Goal: Task Accomplishment & Management: Use online tool/utility

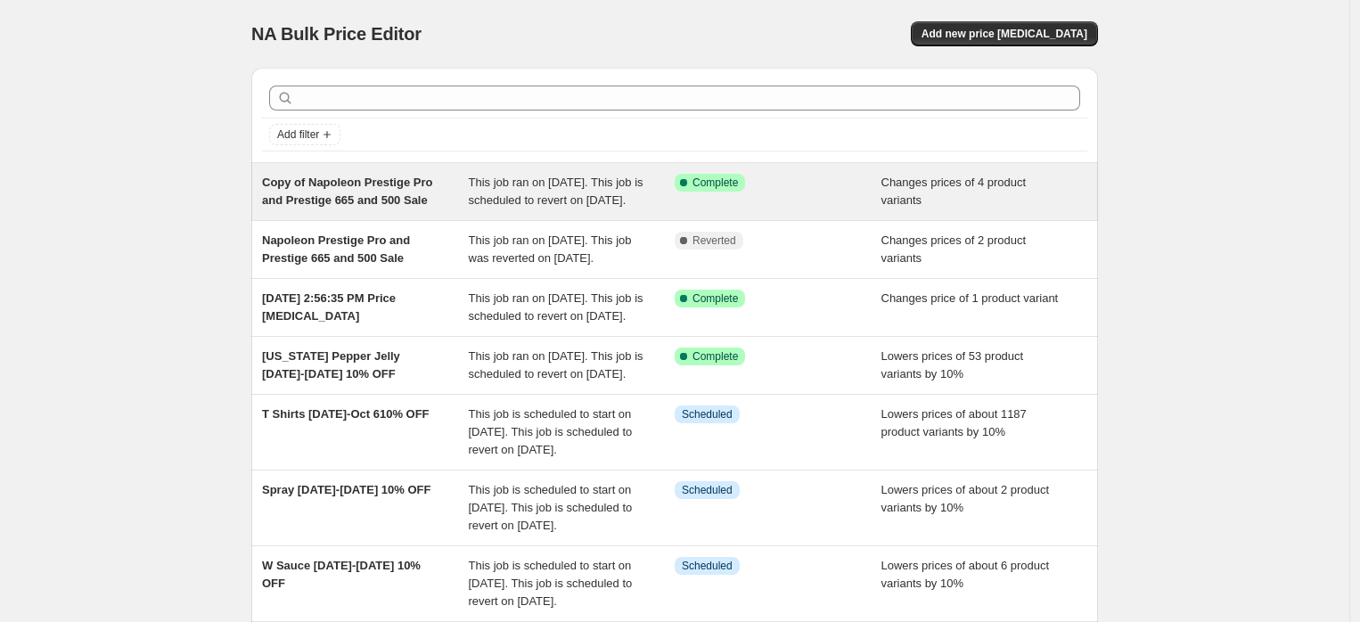
click at [368, 195] on span "Copy of Napoleon Prestige Pro and Prestige 665 and 500 Sale" at bounding box center [347, 191] width 170 height 31
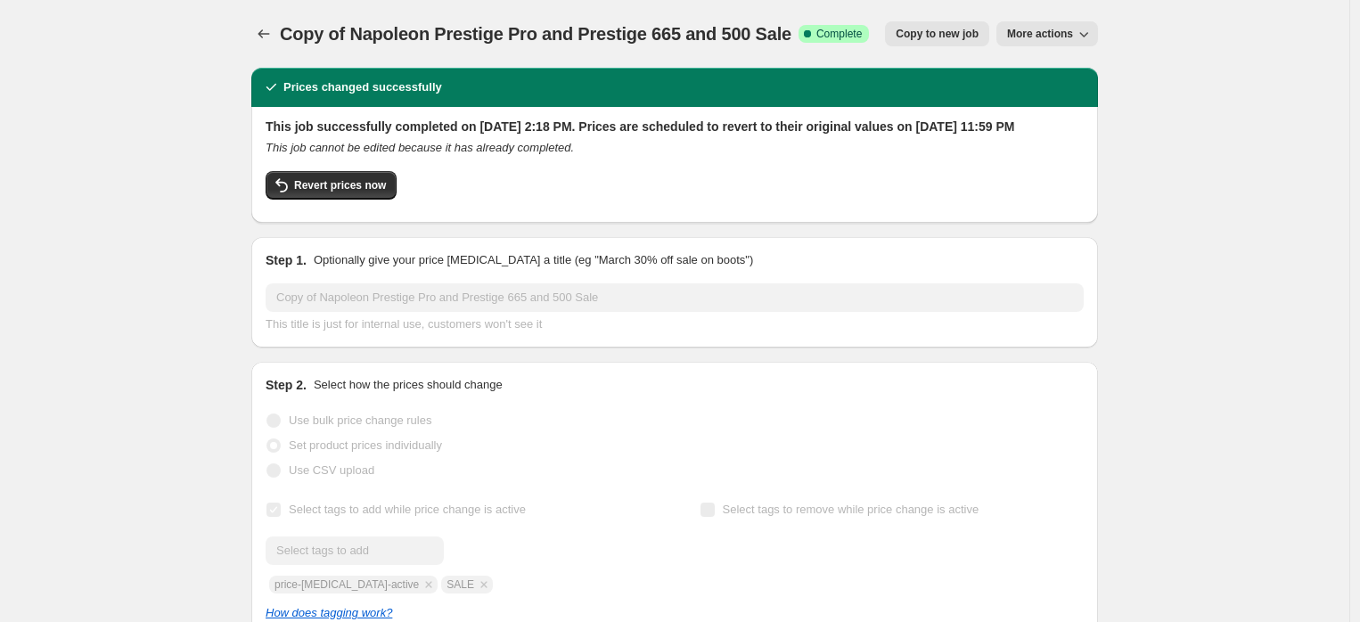
click at [1044, 37] on span "More actions" at bounding box center [1040, 34] width 66 height 14
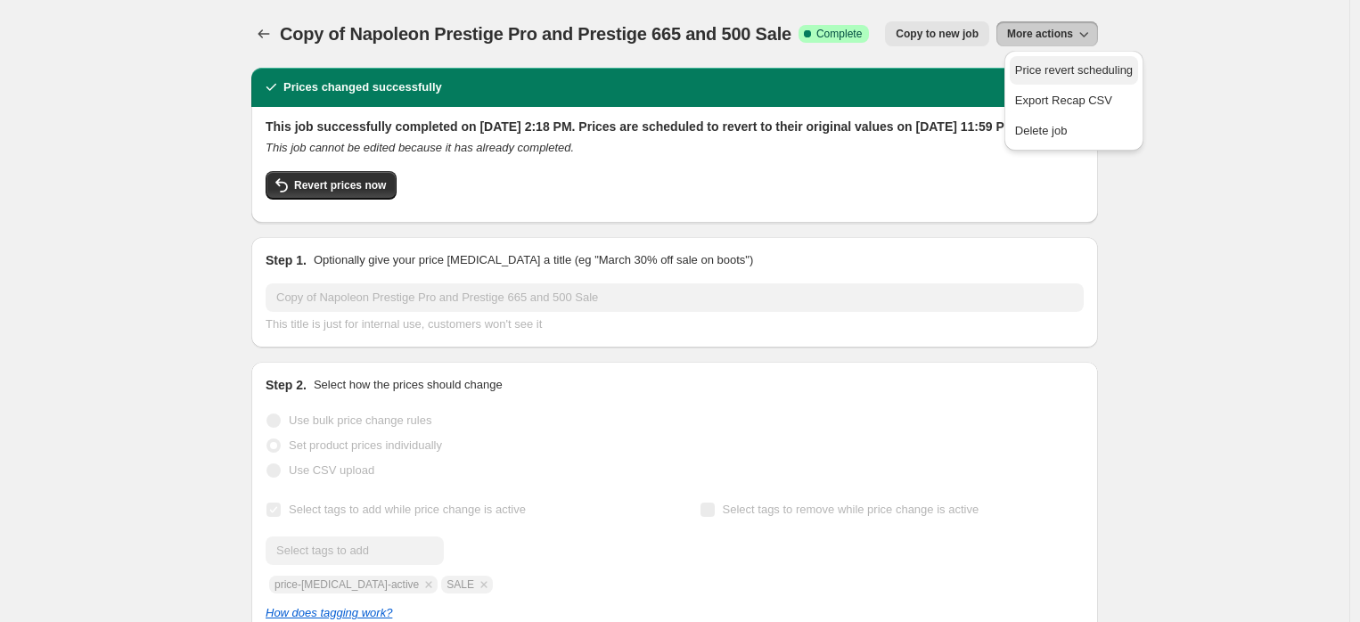
click at [1045, 68] on span "Price revert scheduling" at bounding box center [1074, 69] width 118 height 13
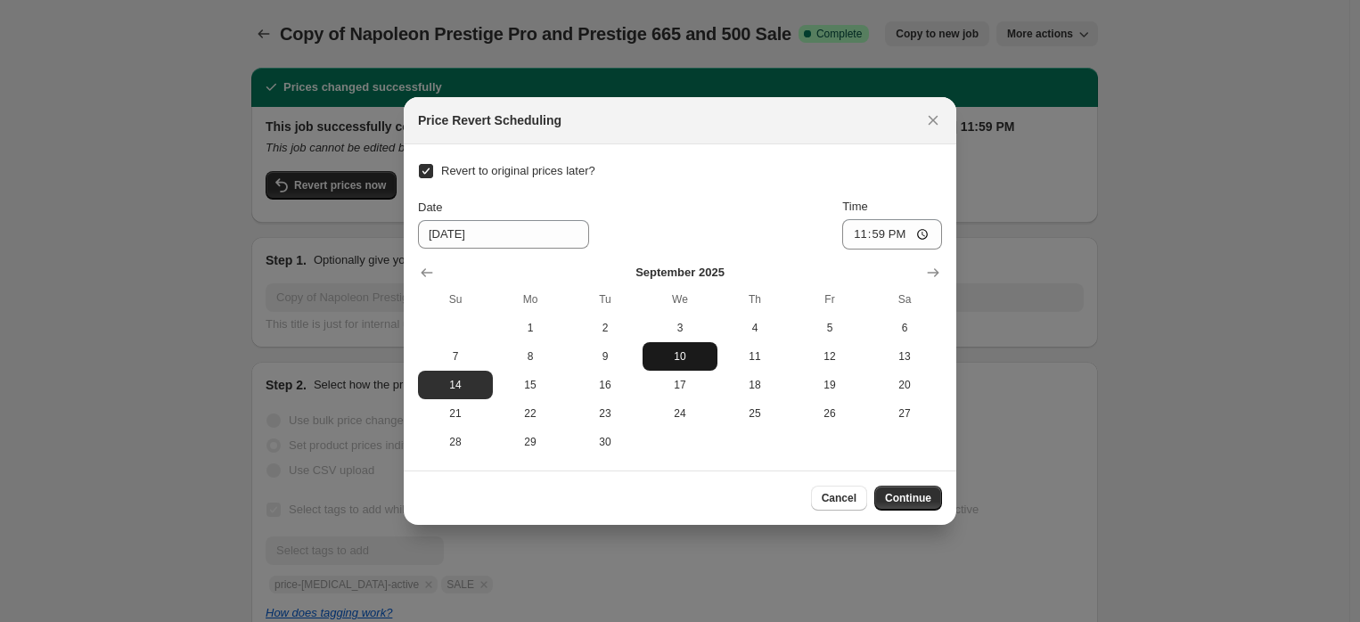
click at [686, 360] on span "10" at bounding box center [680, 356] width 61 height 14
type input "[DATE]"
click at [915, 495] on span "Continue" at bounding box center [908, 498] width 46 height 14
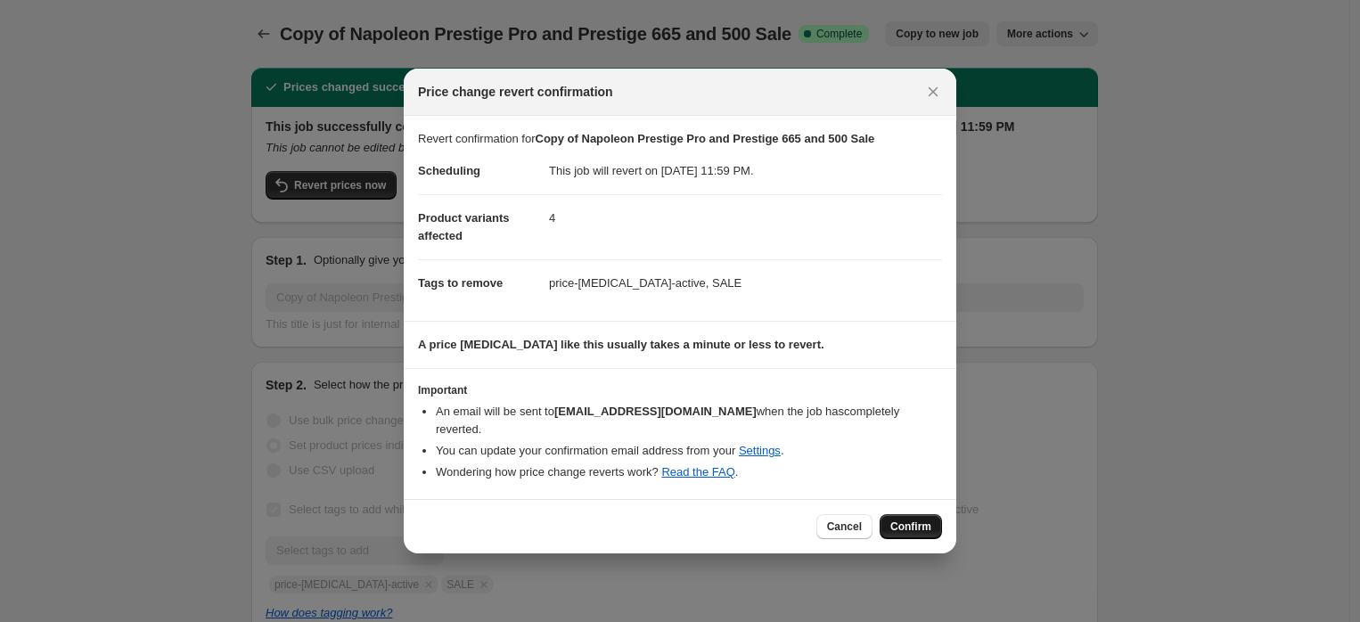
click at [911, 520] on span "Confirm" at bounding box center [910, 527] width 41 height 14
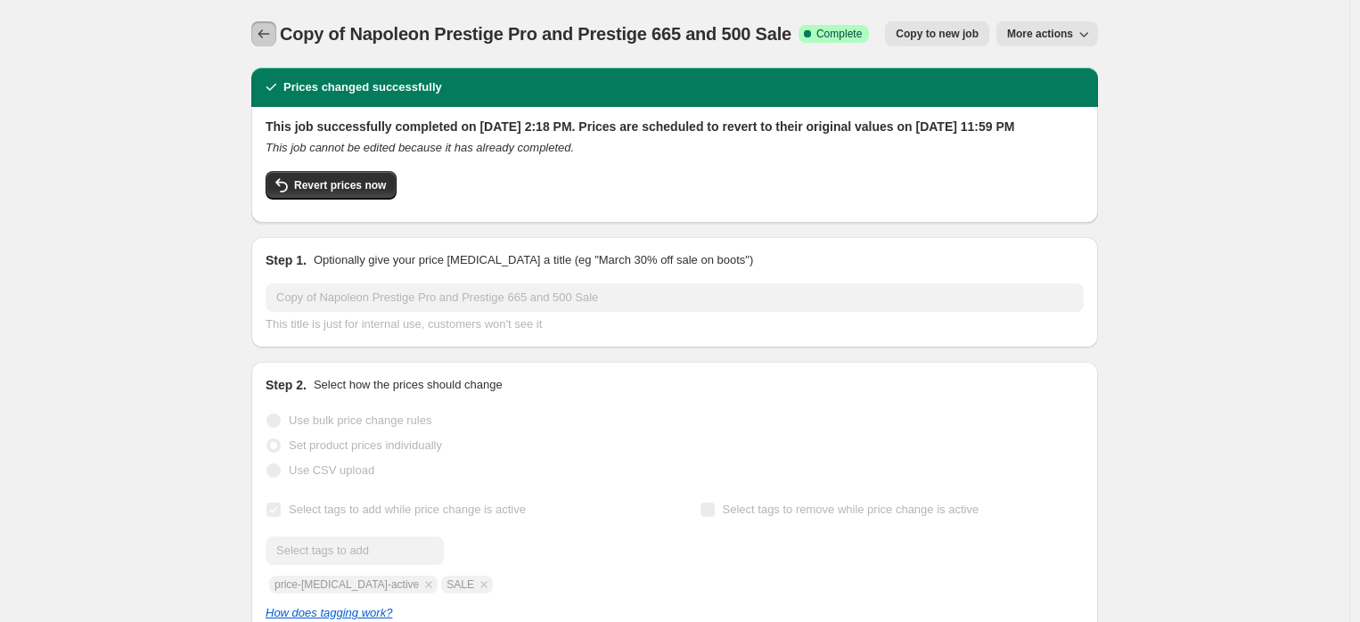
click at [268, 37] on icon "Price change jobs" at bounding box center [264, 34] width 18 height 18
